Goal: Task Accomplishment & Management: Use online tool/utility

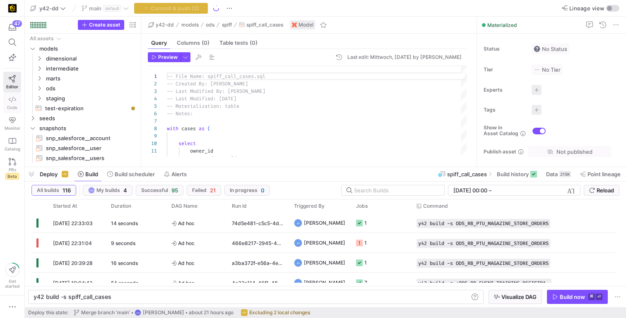
scroll to position [75, 0]
click at [11, 98] on icon at bounding box center [12, 99] width 7 height 7
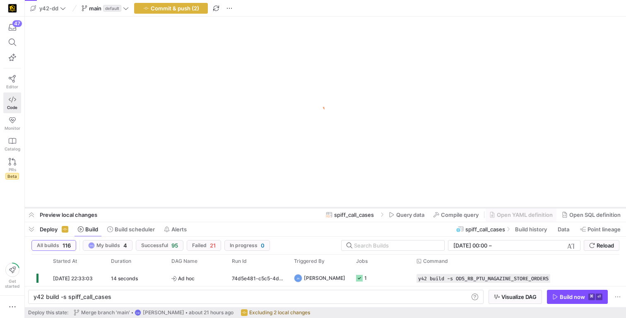
scroll to position [0, 0]
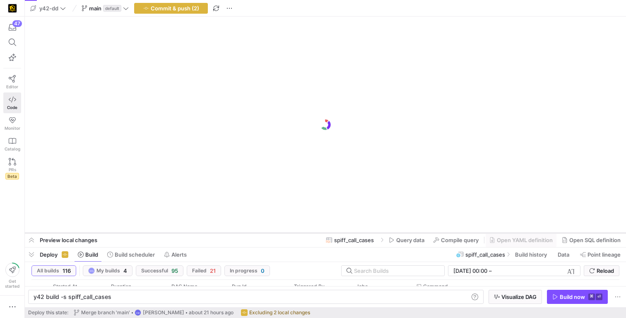
drag, startPoint x: 237, startPoint y: 166, endPoint x: 243, endPoint y: 220, distance: 54.2
click at [240, 232] on div at bounding box center [325, 232] width 601 height 3
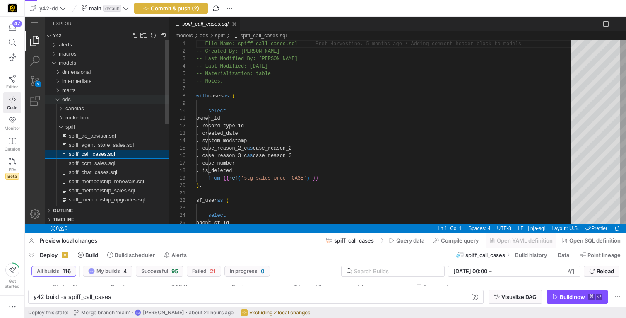
click at [58, 99] on div "ods" at bounding box center [56, 99] width 16 height 9
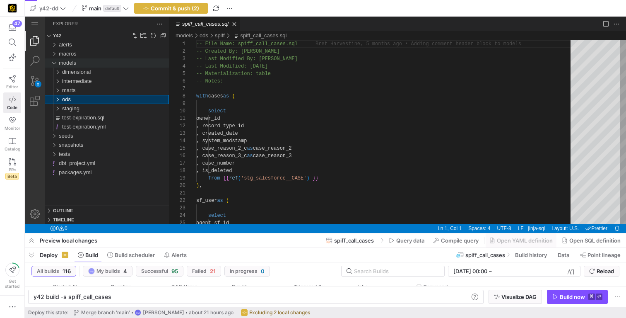
click at [53, 62] on div "models" at bounding box center [54, 62] width 12 height 9
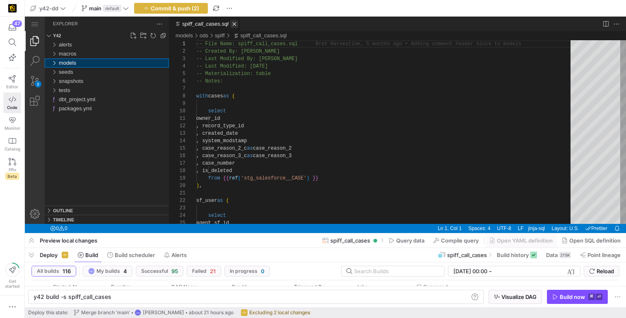
click at [237, 24] on link "Close (⌘W)" at bounding box center [234, 24] width 8 height 8
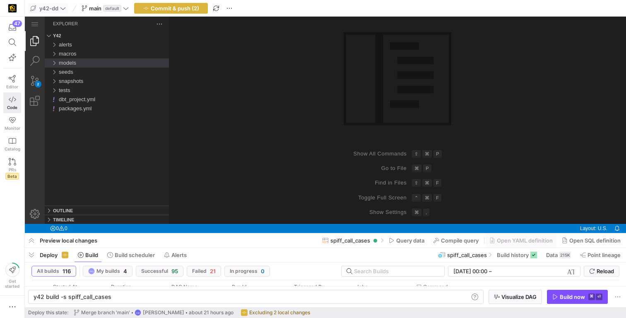
click at [60, 7] on span "y42-dd" at bounding box center [48, 8] width 36 height 7
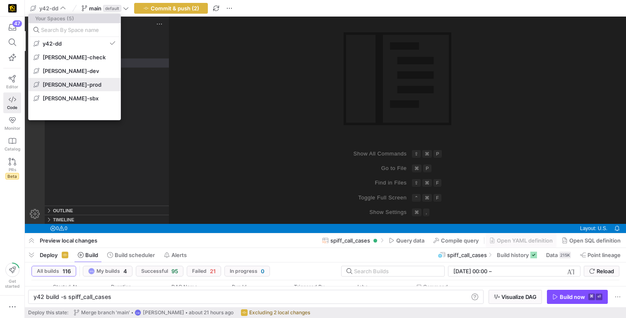
click at [72, 86] on span "[PERSON_NAME]-prod" at bounding box center [72, 84] width 59 height 7
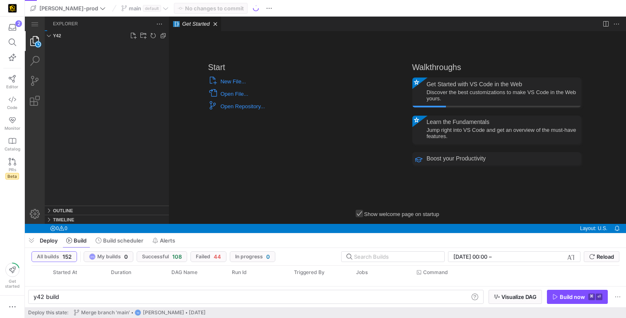
type textarea "y42 build"
click at [219, 23] on link "Close (⌘W)" at bounding box center [215, 24] width 8 height 8
